Goal: Task Accomplishment & Management: Complete application form

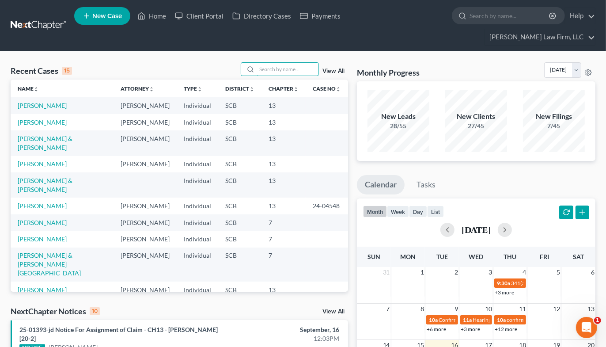
click at [279, 63] on input "search" at bounding box center [288, 69] width 62 height 13
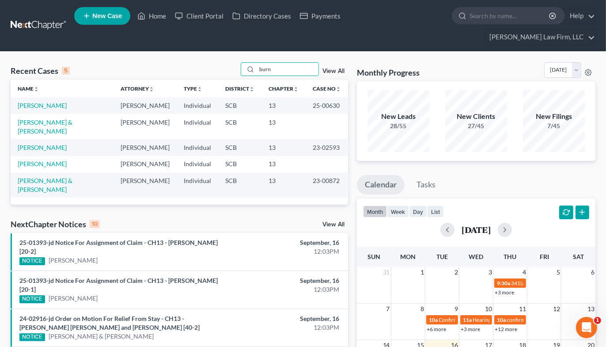
type input "burn"
click at [34, 102] on link "[PERSON_NAME]" at bounding box center [42, 106] width 49 height 8
select select "1"
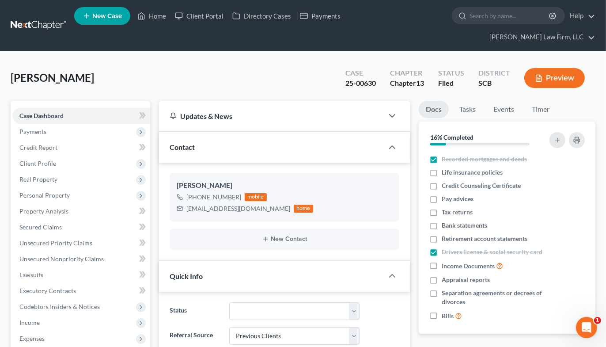
select select "0"
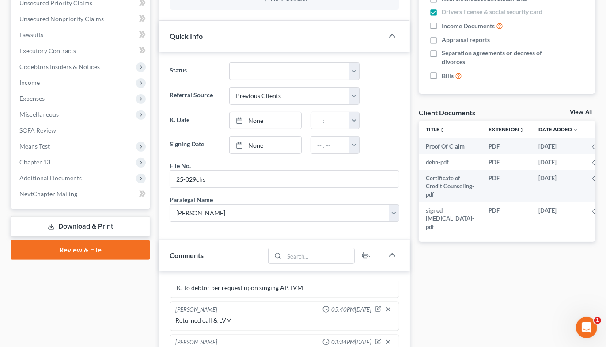
scroll to position [196, 0]
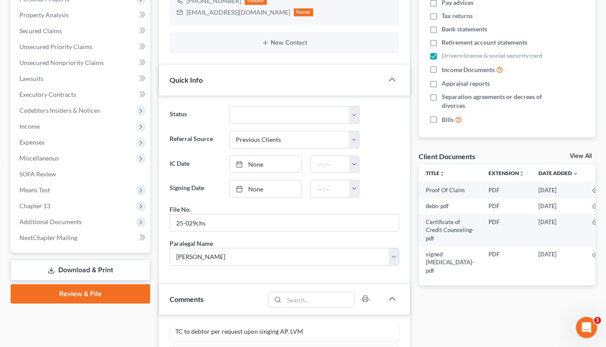
click at [32, 122] on span "Income" at bounding box center [29, 126] width 20 height 8
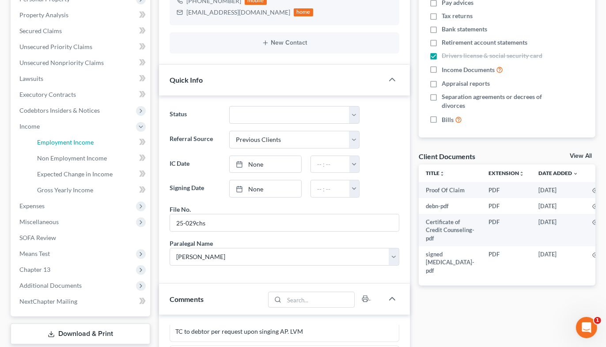
click at [34, 134] on link "Employment Income" at bounding box center [90, 142] width 120 height 16
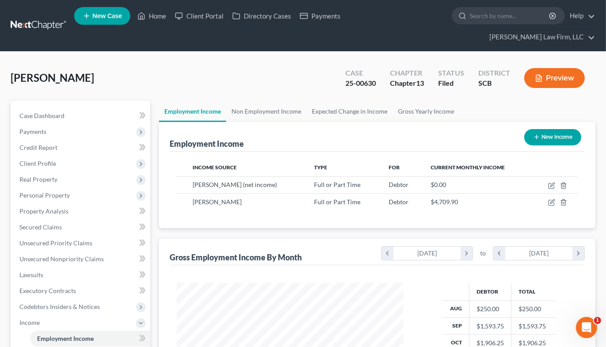
scroll to position [158, 244]
click at [269, 101] on link "Non Employment Income" at bounding box center [266, 111] width 80 height 21
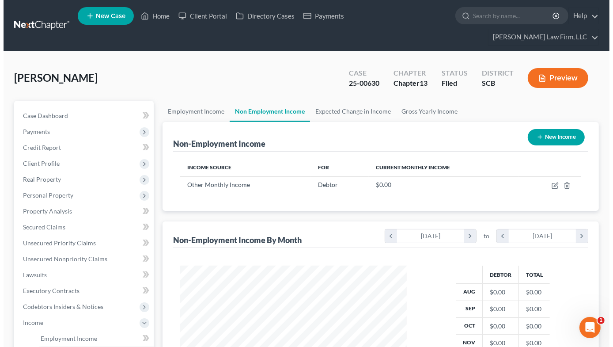
scroll to position [158, 244]
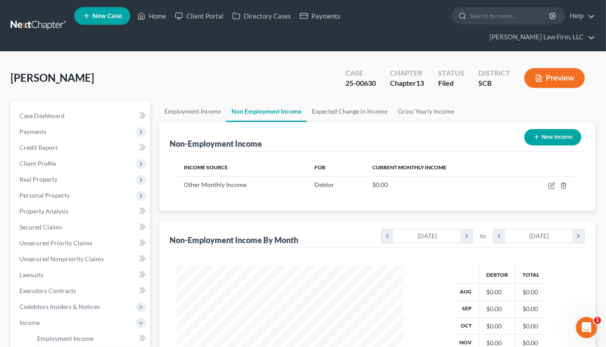
click at [557, 68] on button "Preview" at bounding box center [554, 78] width 61 height 20
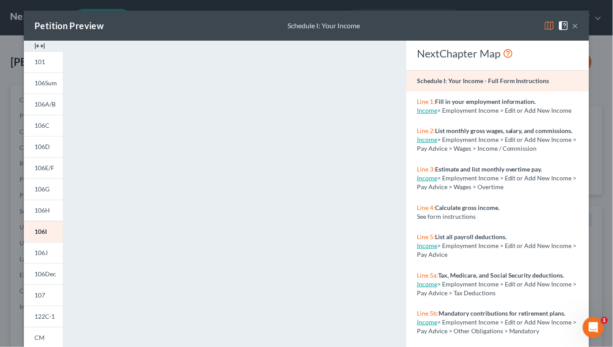
scroll to position [152, 0]
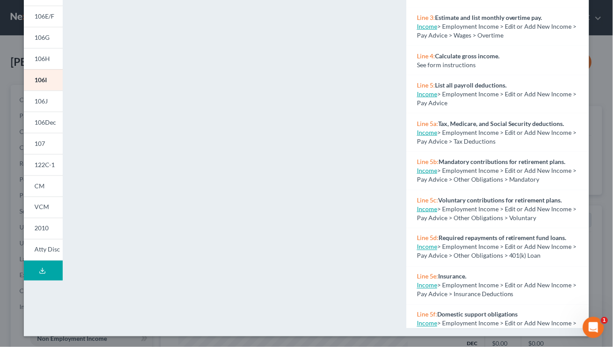
click at [45, 99] on link "106J" at bounding box center [43, 101] width 39 height 21
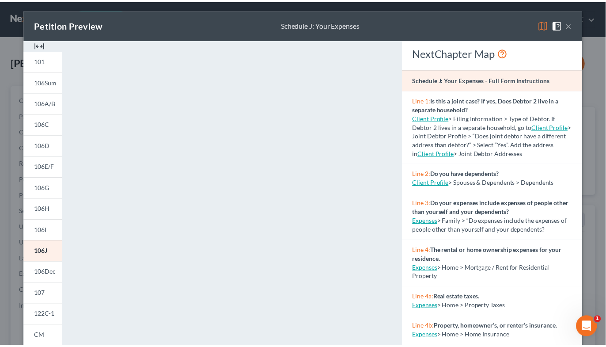
scroll to position [0, 0]
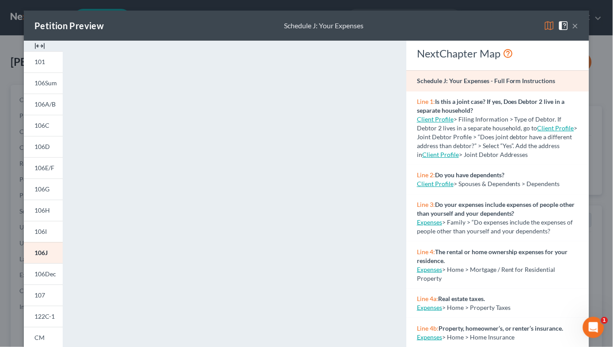
click at [573, 24] on button "×" at bounding box center [576, 25] width 6 height 11
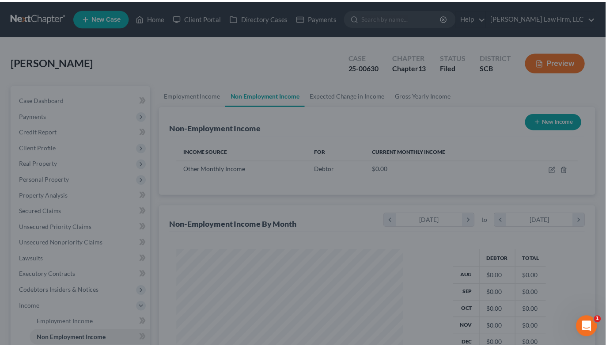
scroll to position [441696, 441610]
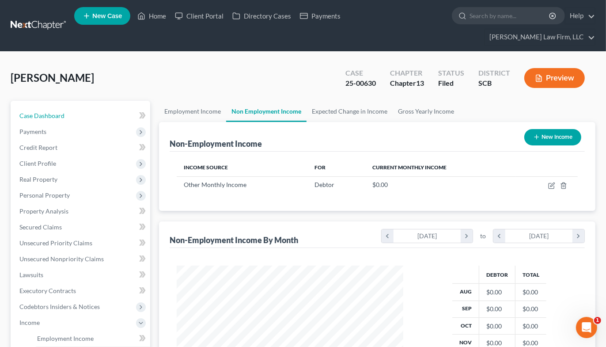
click at [61, 112] on span "Case Dashboard" at bounding box center [41, 116] width 45 height 8
select select "1"
select select "0"
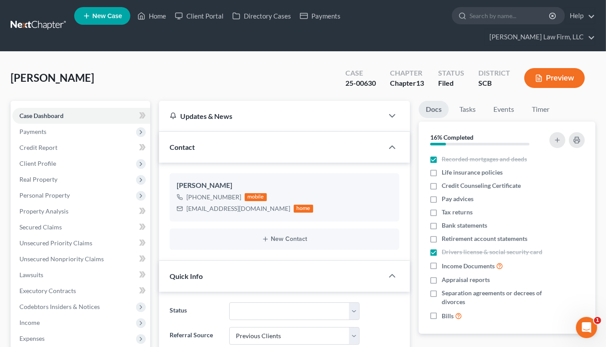
scroll to position [15, 0]
click at [43, 18] on link at bounding box center [39, 26] width 57 height 16
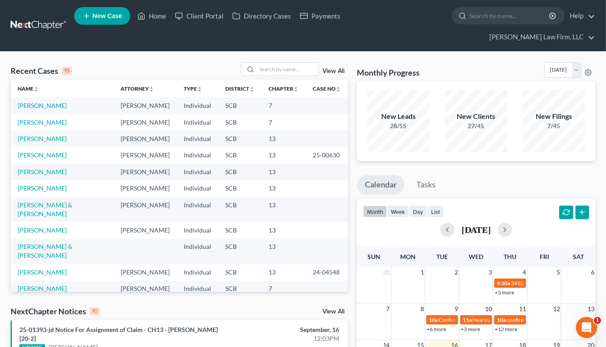
click at [273, 63] on input "search" at bounding box center [288, 69] width 62 height 13
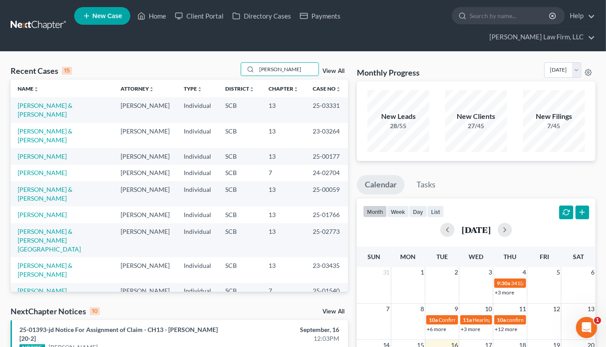
type input "[PERSON_NAME]"
click at [46, 186] on link "[PERSON_NAME] & [PERSON_NAME]" at bounding box center [45, 194] width 55 height 16
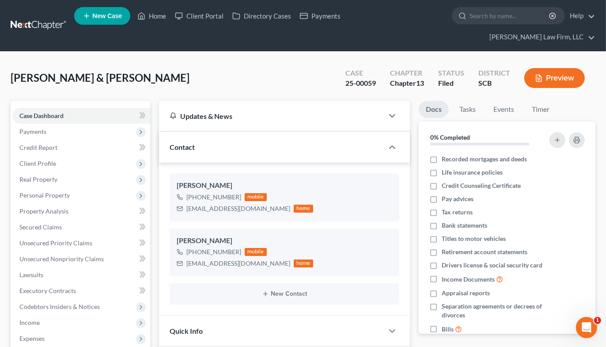
scroll to position [754, 0]
